Goal: Register for event/course

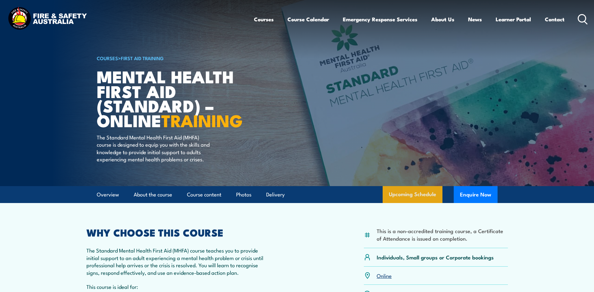
click at [418, 202] on link "Upcoming Schedule" at bounding box center [412, 194] width 60 height 17
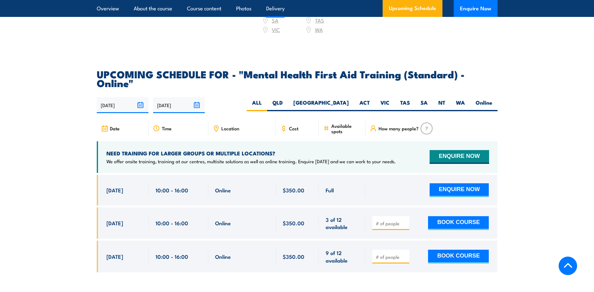
scroll to position [1285, 0]
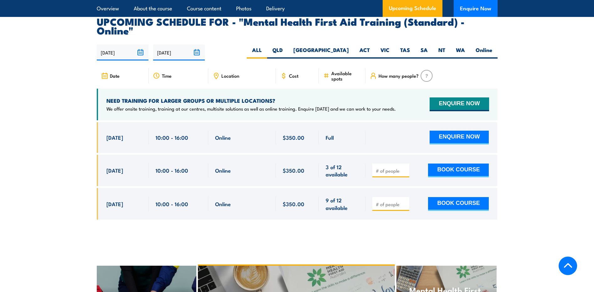
drag, startPoint x: 106, startPoint y: 120, endPoint x: 355, endPoint y: 158, distance: 252.1
click at [355, 158] on div "Online" at bounding box center [297, 175] width 401 height 107
drag, startPoint x: 355, startPoint y: 158, endPoint x: 341, endPoint y: 157, distance: 13.9
click at [341, 163] on span "3 of 12 available" at bounding box center [341, 170] width 33 height 15
click at [466, 46] on label "WA" at bounding box center [460, 52] width 20 height 12
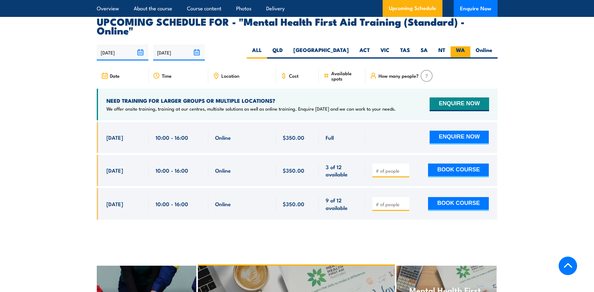
click at [466, 46] on input "WA" at bounding box center [467, 48] width 4 height 4
radio input "true"
